Goal: Find specific page/section: Find specific page/section

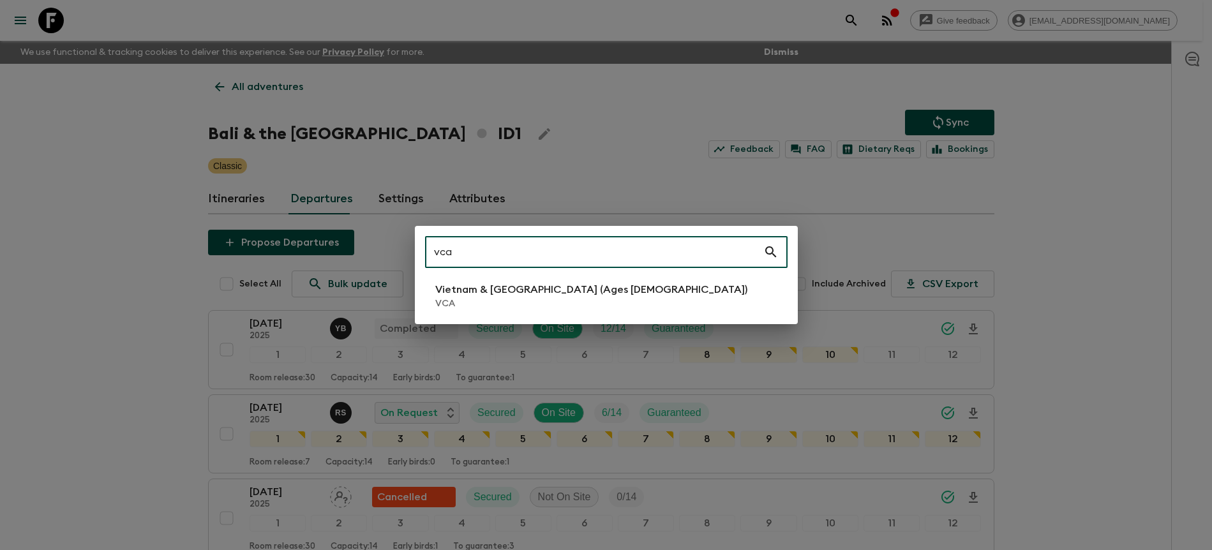
type input "vca"
click at [571, 310] on p "VCA" at bounding box center [591, 303] width 312 height 13
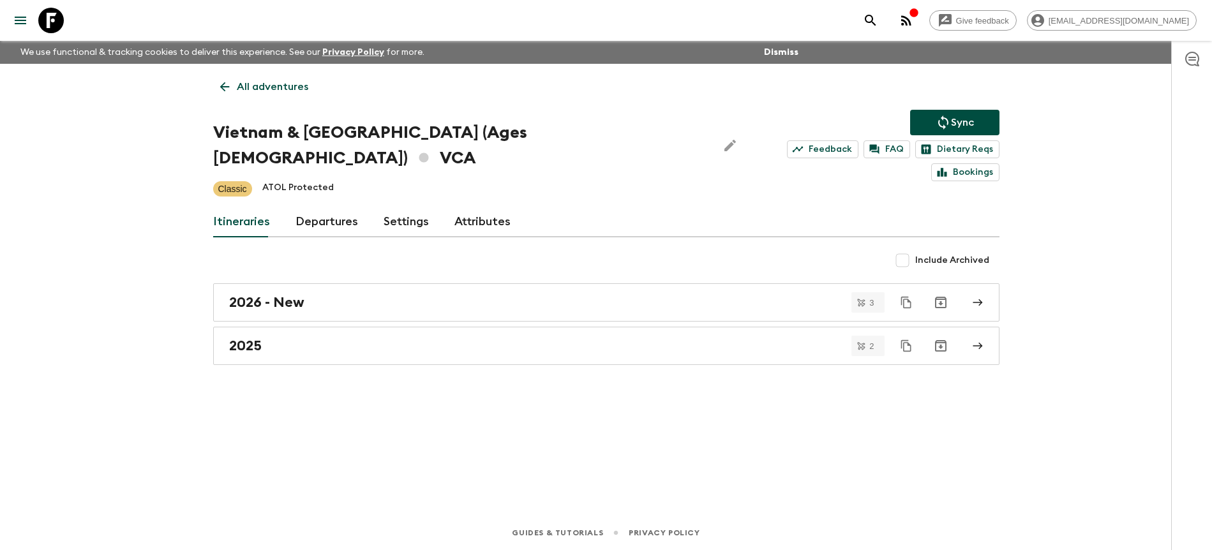
click at [324, 207] on link "Departures" at bounding box center [326, 222] width 63 height 31
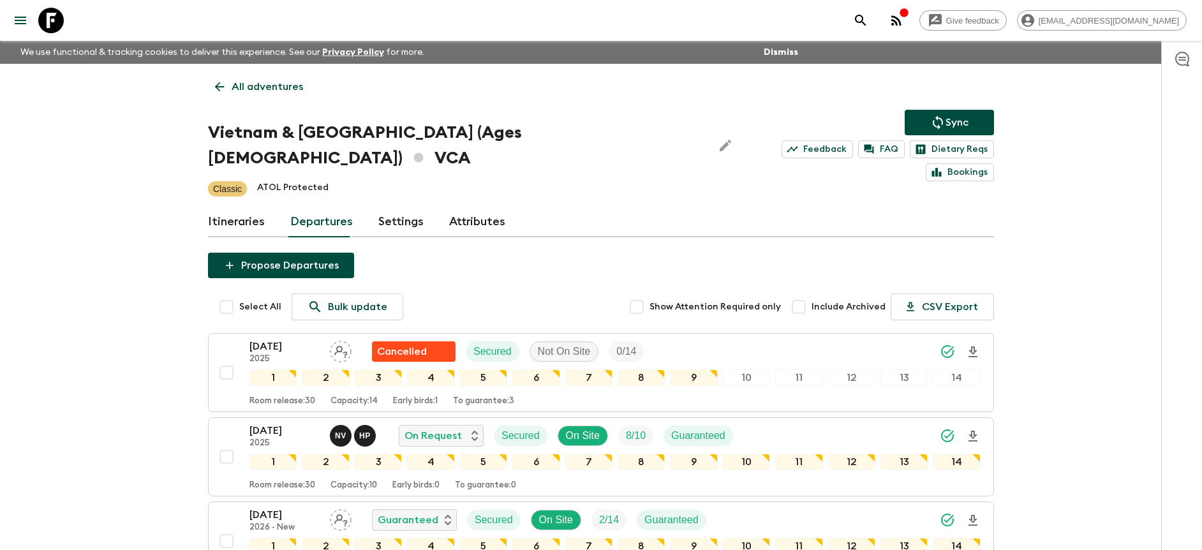
click at [1110, 262] on div "Give feedback [PERSON_NAME][EMAIL_ADDRESS][DOMAIN_NAME] We use functional & tra…" at bounding box center [601, 432] width 1202 height 865
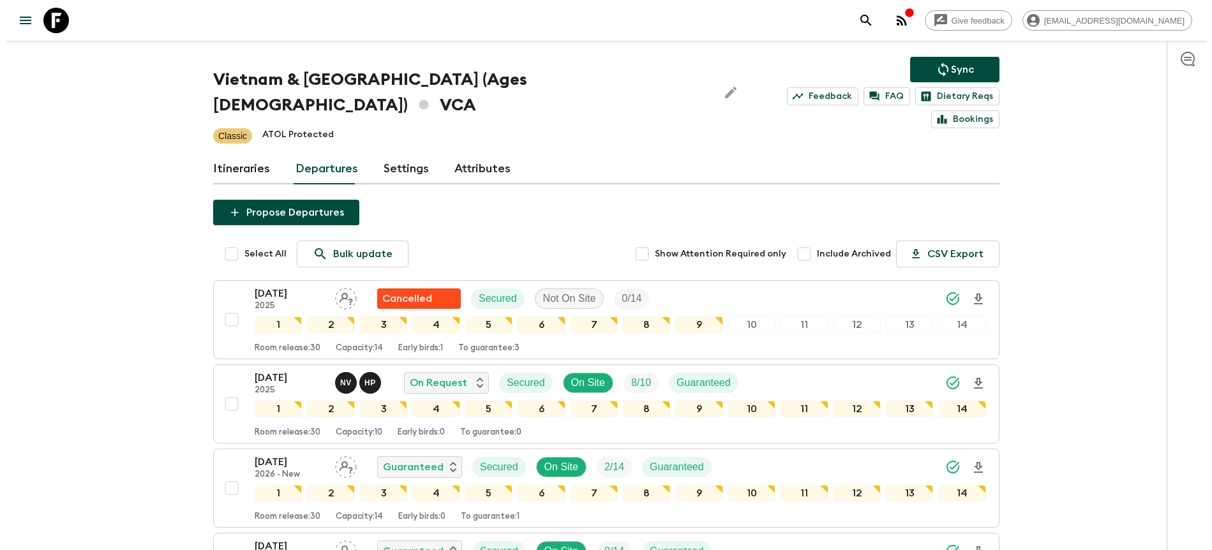
scroll to position [56, 0]
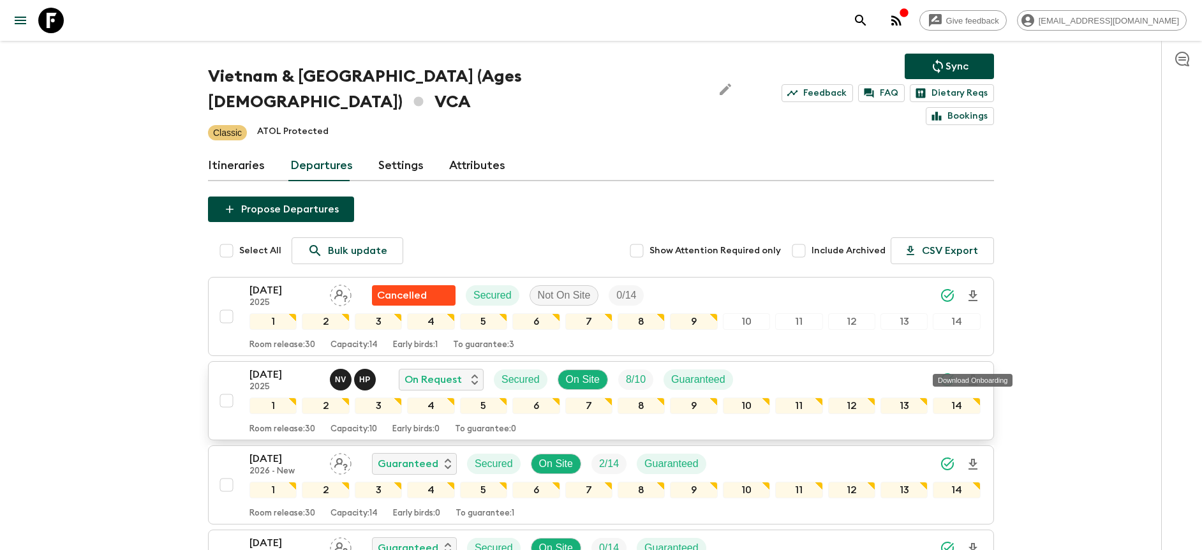
click at [973, 373] on icon "Download Onboarding" at bounding box center [973, 380] width 15 height 15
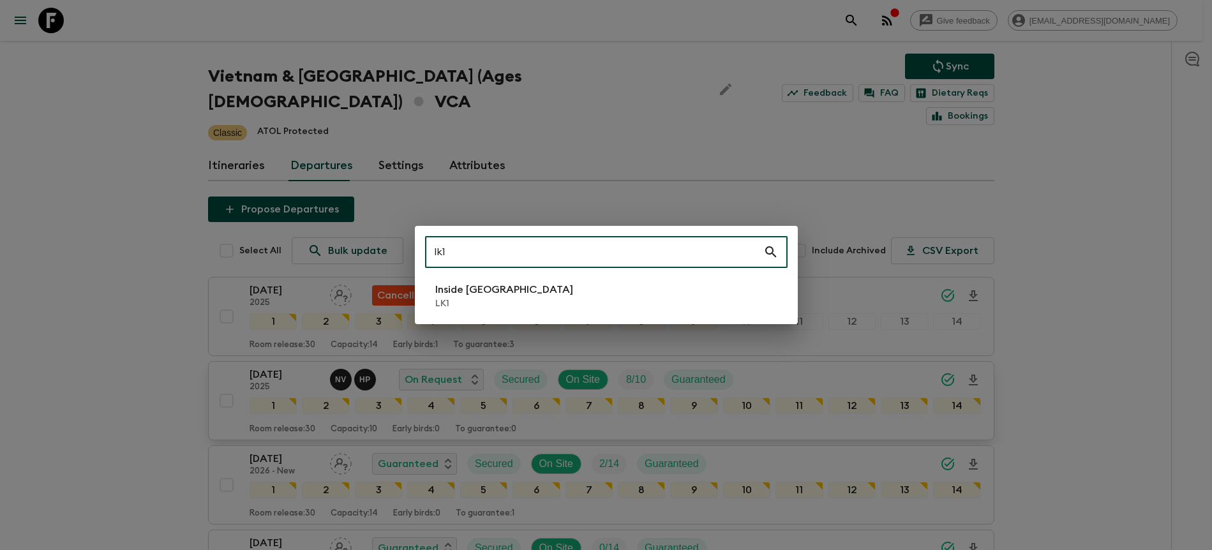
type input "lk1"
click at [475, 281] on li "Inside [GEOGRAPHIC_DATA] LK1" at bounding box center [606, 296] width 362 height 36
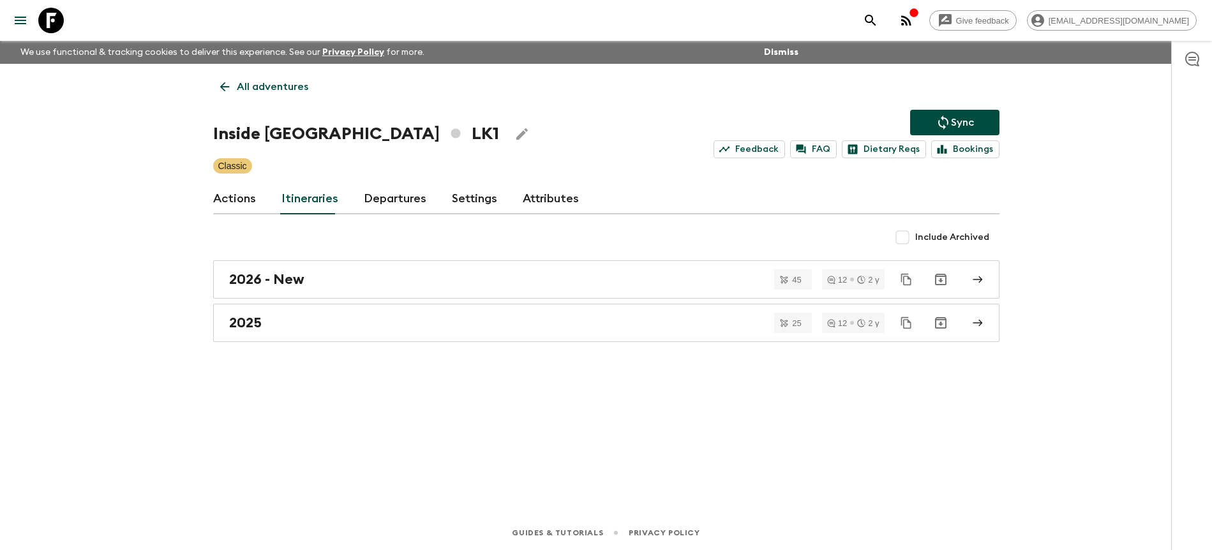
click at [382, 209] on link "Departures" at bounding box center [395, 199] width 63 height 31
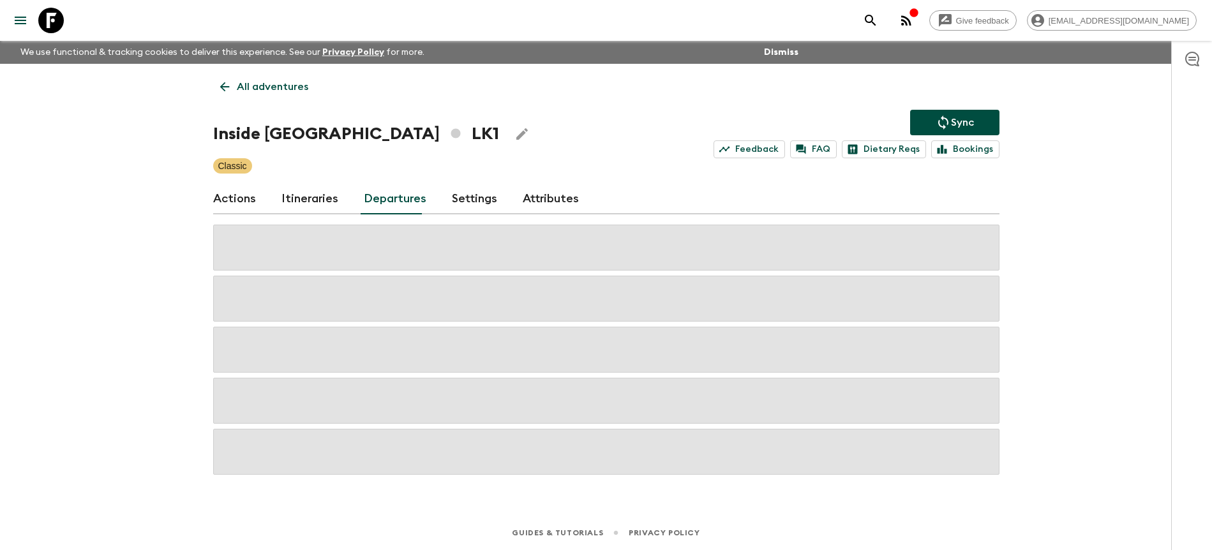
click at [1040, 164] on div "Give feedback [PERSON_NAME][EMAIL_ADDRESS][DOMAIN_NAME] We use functional & tra…" at bounding box center [606, 275] width 1212 height 550
